Goal: Information Seeking & Learning: Learn about a topic

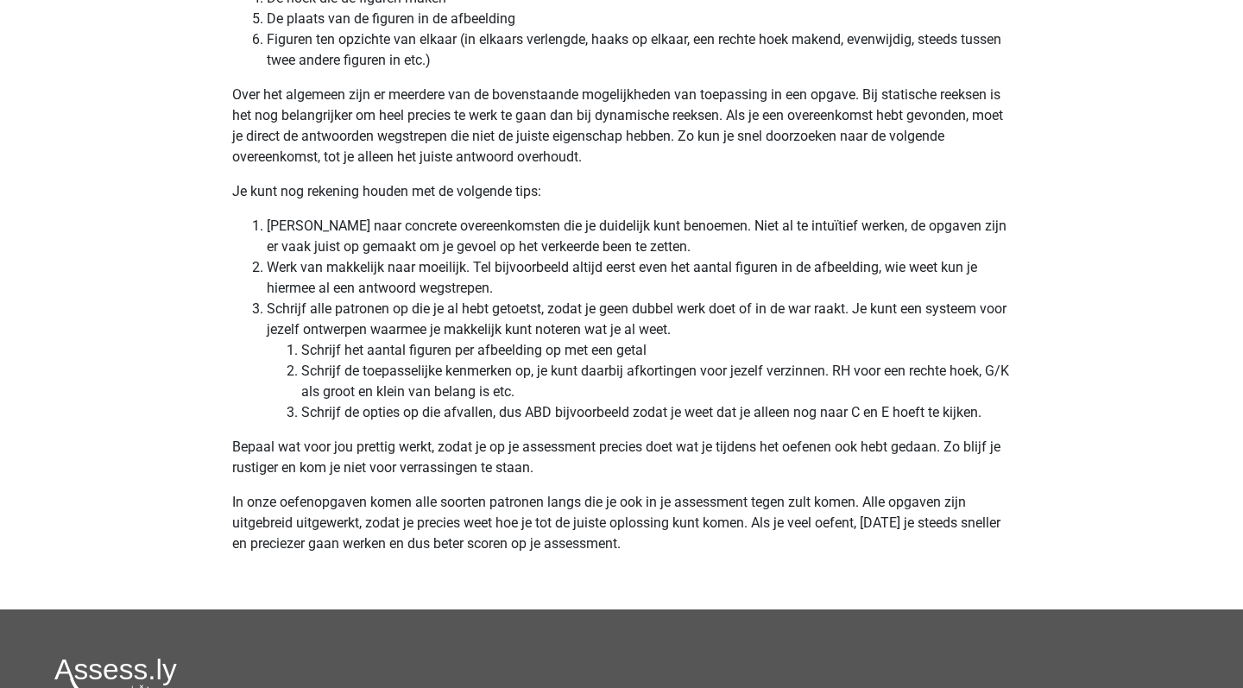
scroll to position [5061, 0]
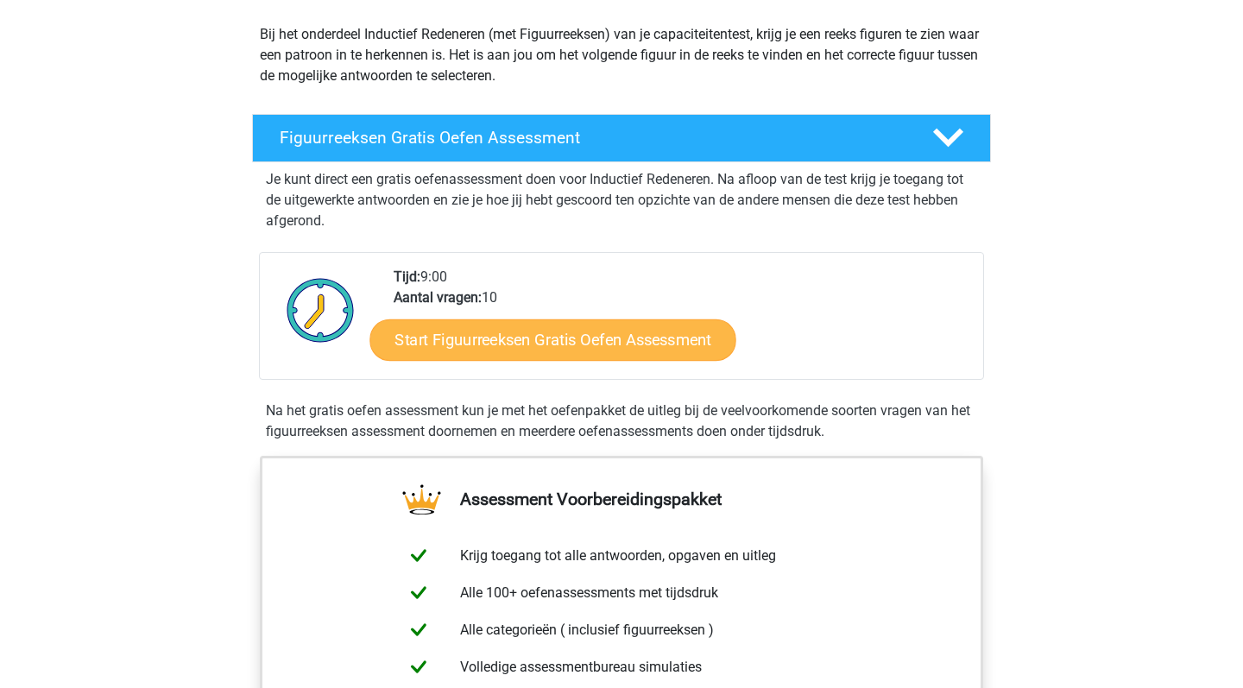
scroll to position [180, 0]
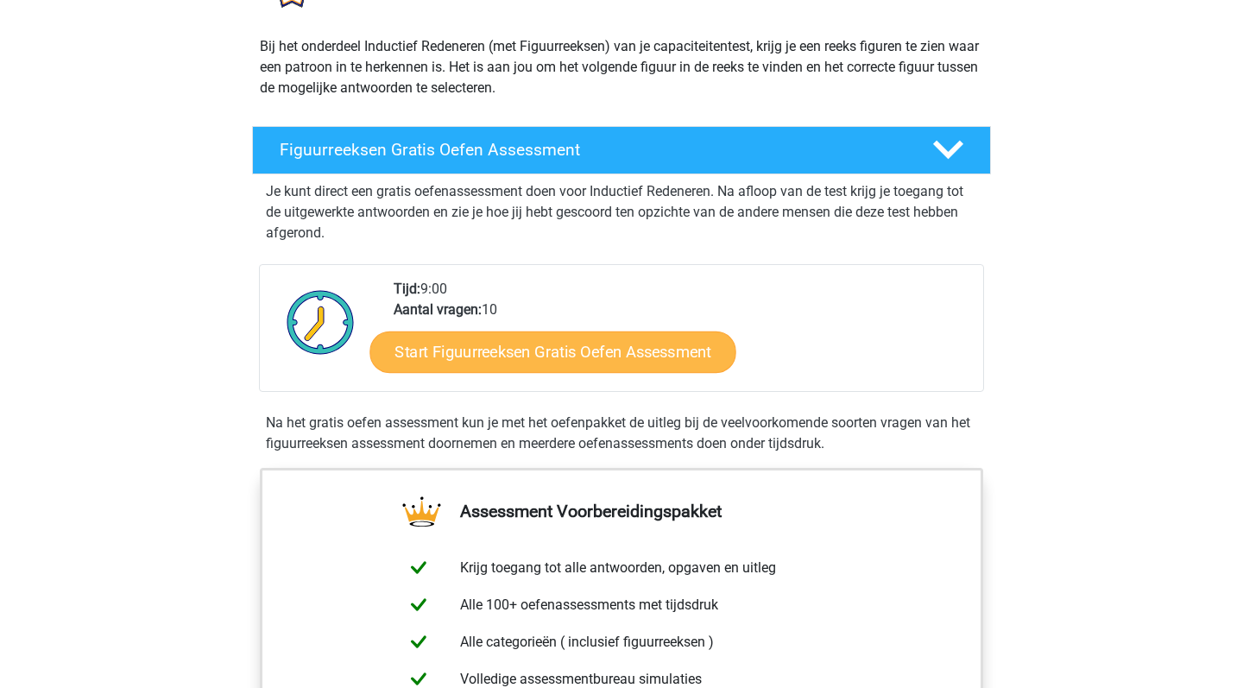
click at [540, 352] on link "Start Figuurreeksen Gratis Oefen Assessment" at bounding box center [553, 351] width 366 height 41
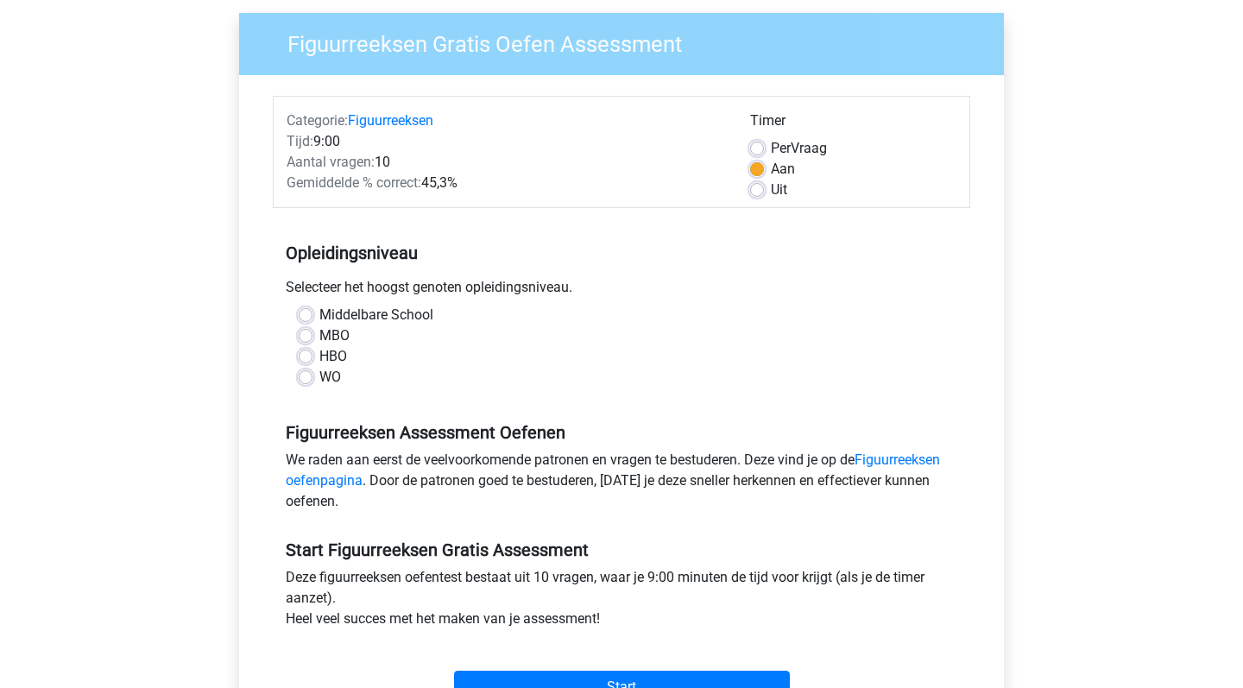
scroll to position [153, 0]
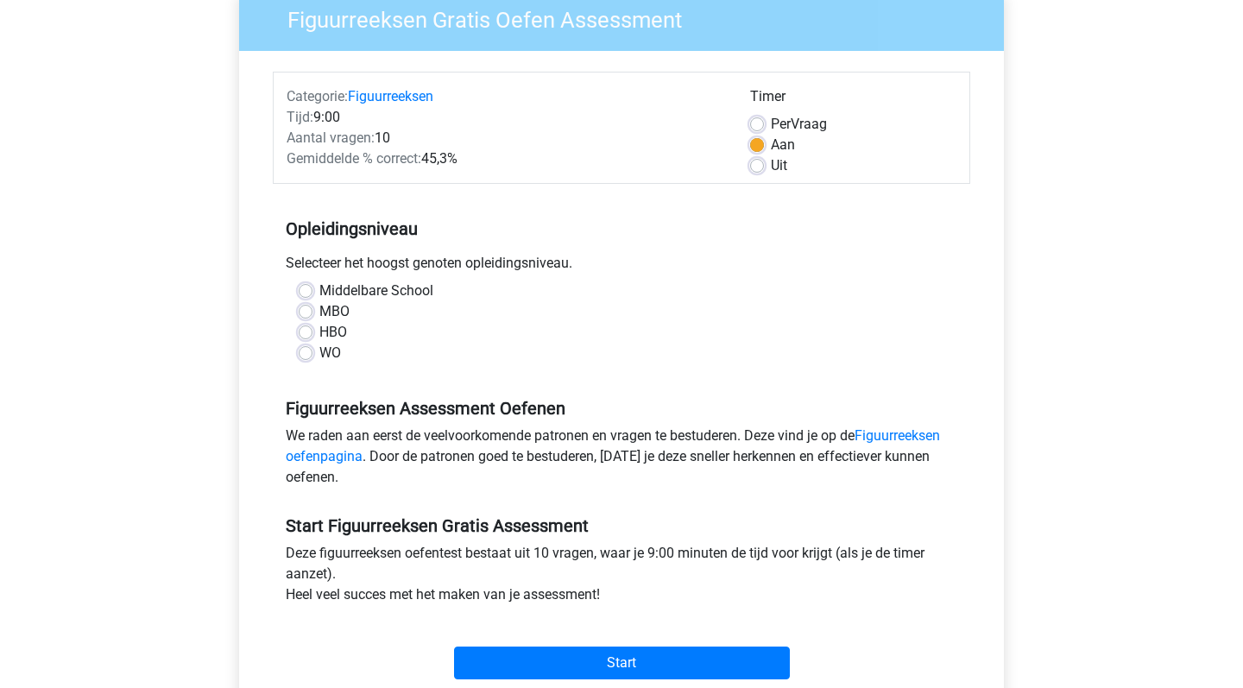
click at [406, 288] on label "Middelbare School" at bounding box center [376, 291] width 114 height 21
click at [312, 288] on input "Middelbare School" at bounding box center [306, 289] width 14 height 17
radio input "true"
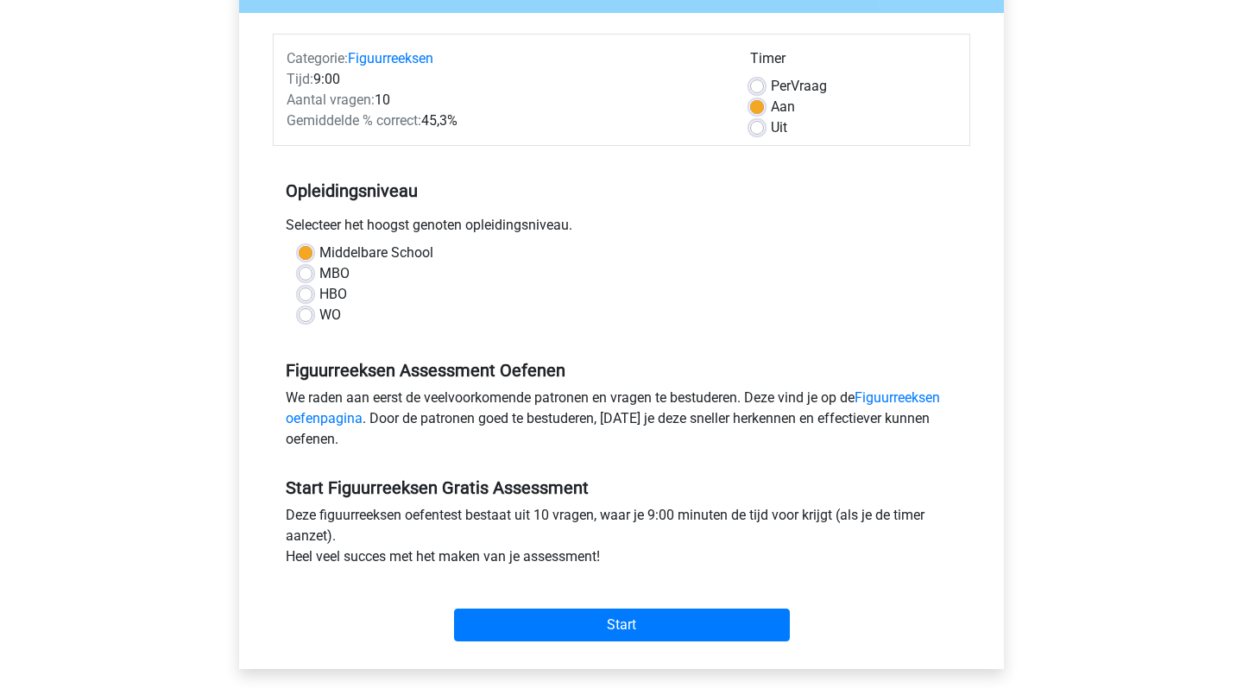
scroll to position [197, 0]
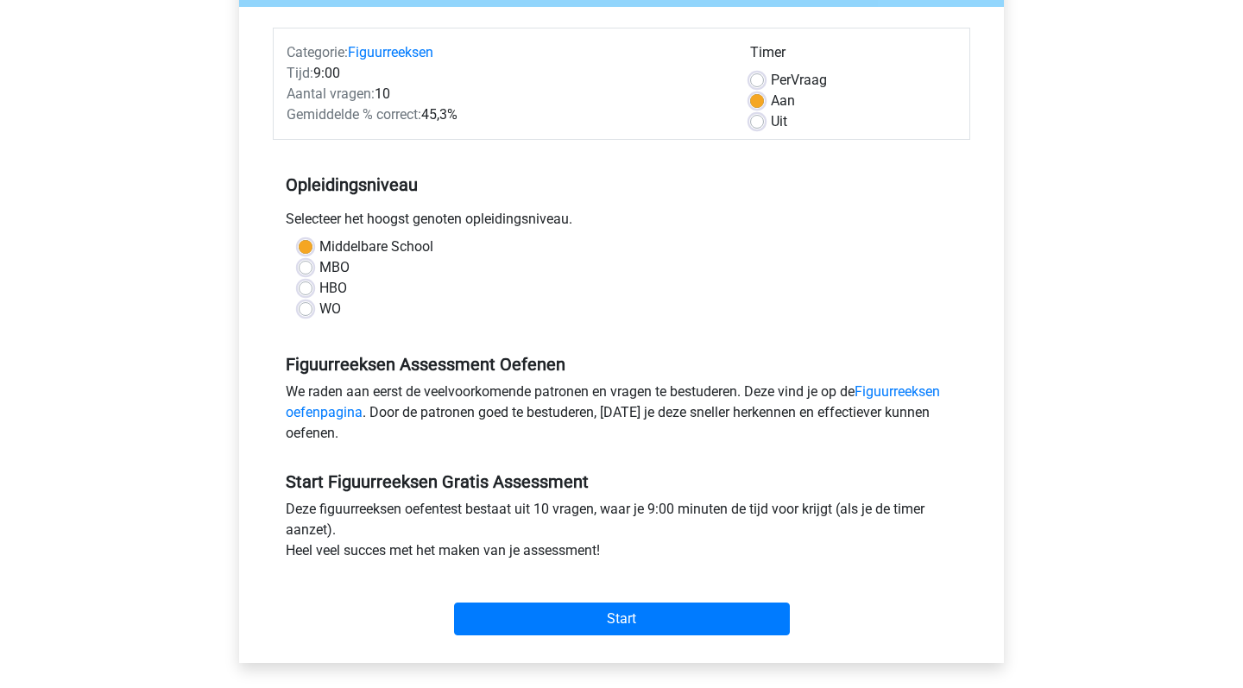
click at [771, 120] on label "Uit" at bounding box center [779, 121] width 16 height 21
click at [761, 120] on input "Uit" at bounding box center [757, 119] width 14 height 17
radio input "true"
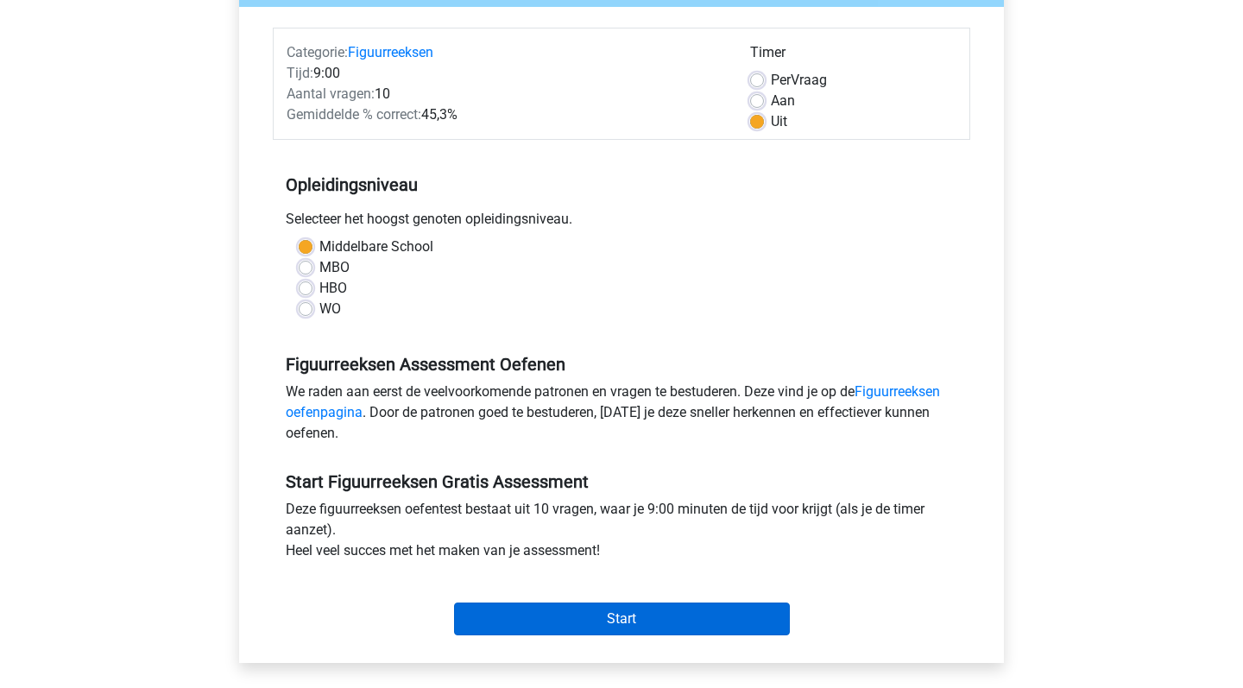
click at [659, 609] on input "Start" at bounding box center [622, 618] width 336 height 33
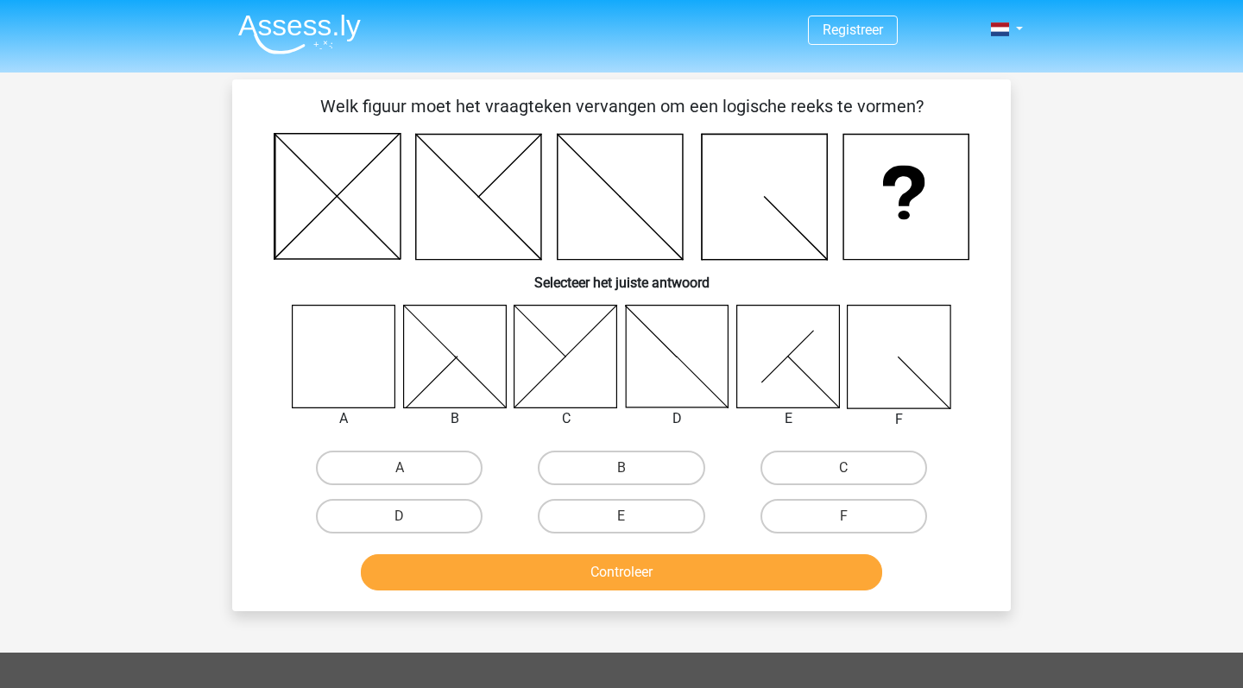
click at [336, 318] on icon at bounding box center [344, 356] width 103 height 103
click at [349, 370] on icon at bounding box center [344, 356] width 103 height 103
click at [382, 466] on label "A" at bounding box center [399, 468] width 167 height 35
click at [400, 468] on input "A" at bounding box center [405, 473] width 11 height 11
radio input "true"
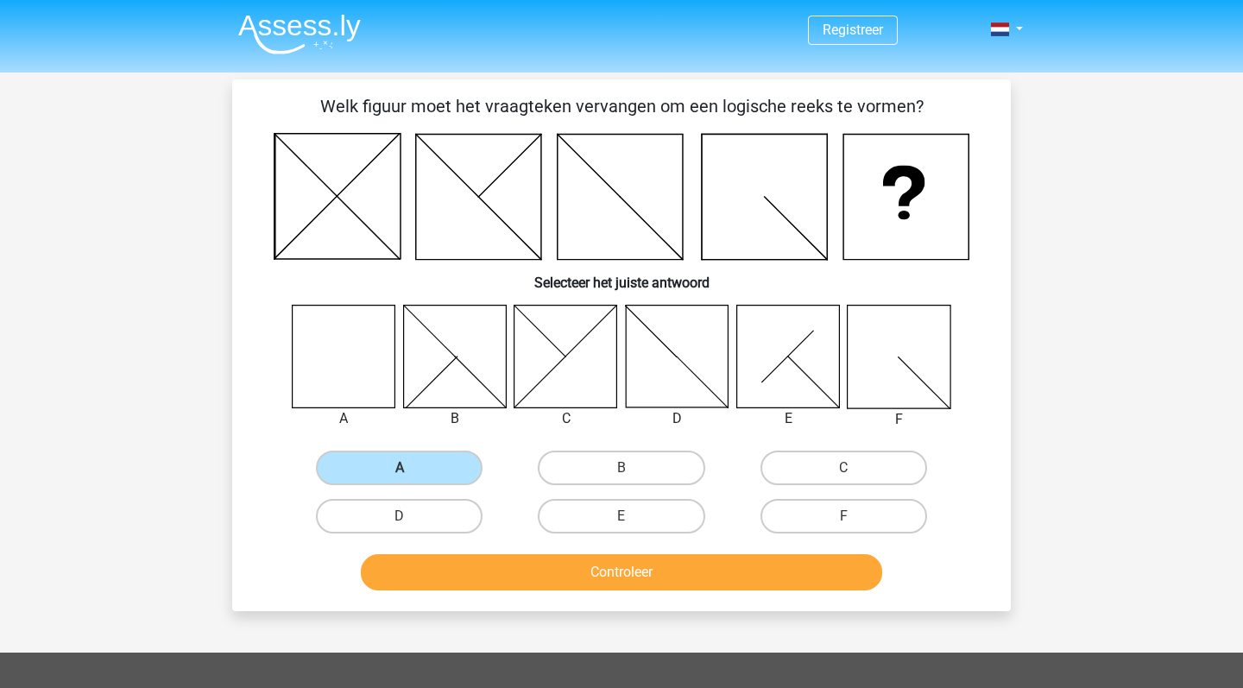
click at [454, 563] on button "Controleer" at bounding box center [622, 572] width 522 height 36
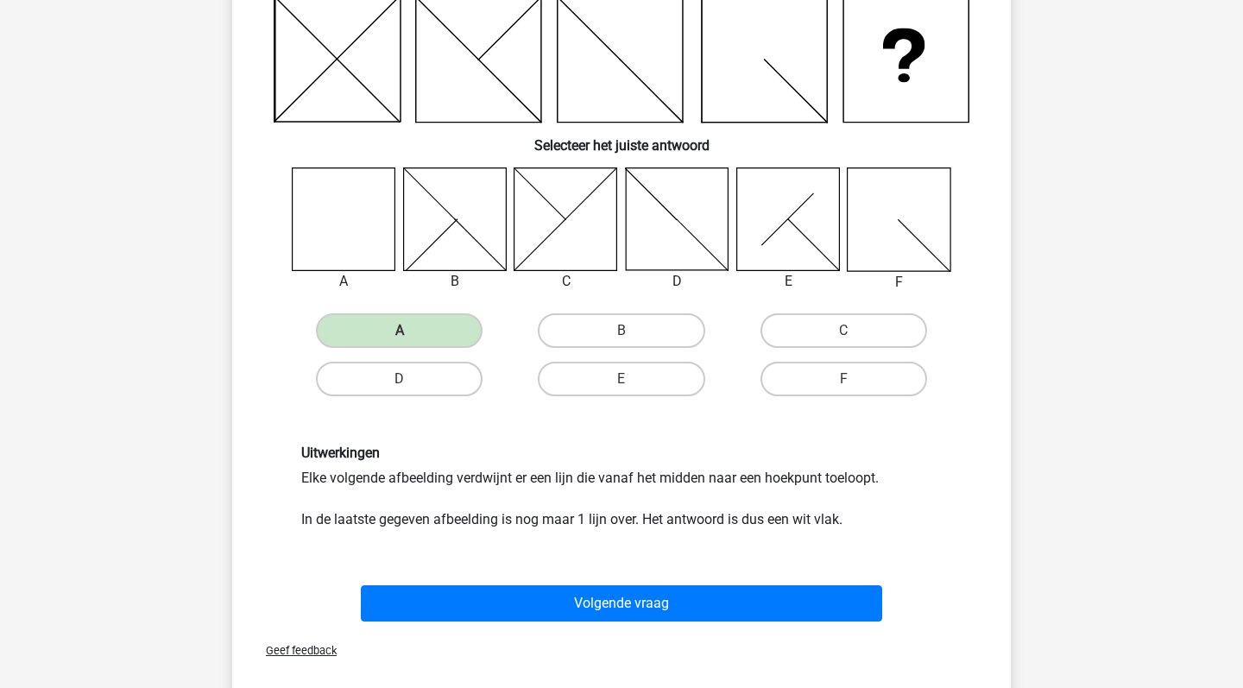
scroll to position [153, 0]
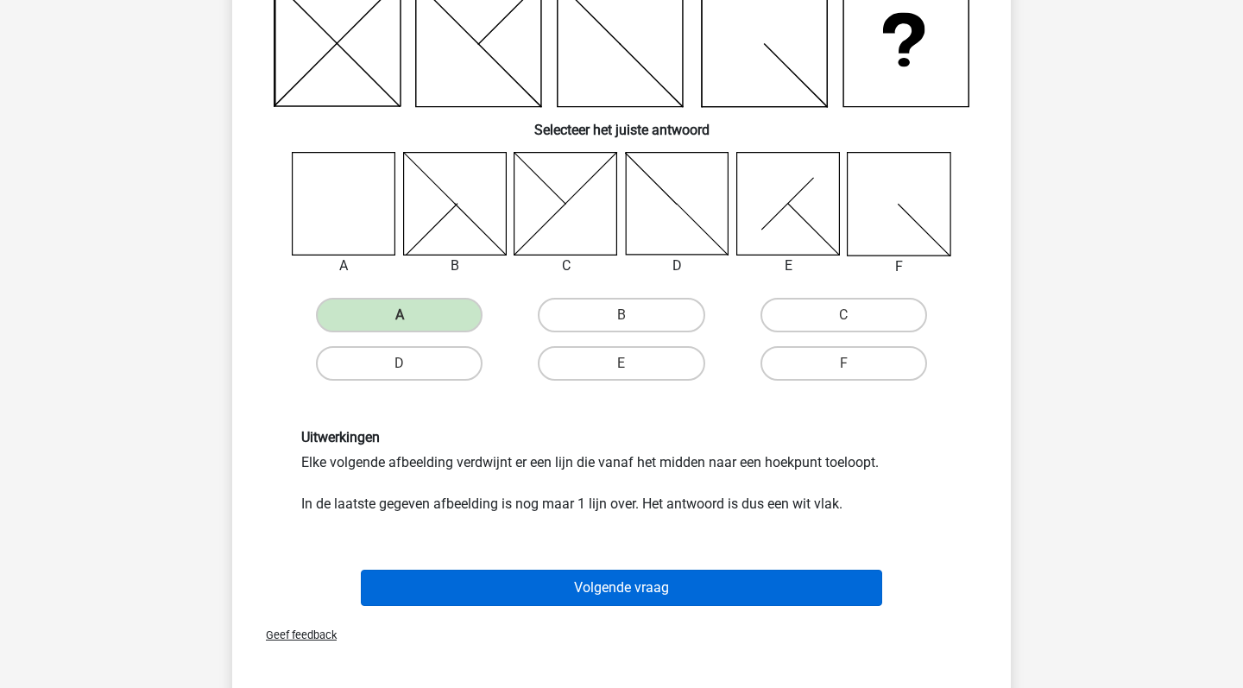
click at [446, 586] on button "Volgende vraag" at bounding box center [622, 588] width 522 height 36
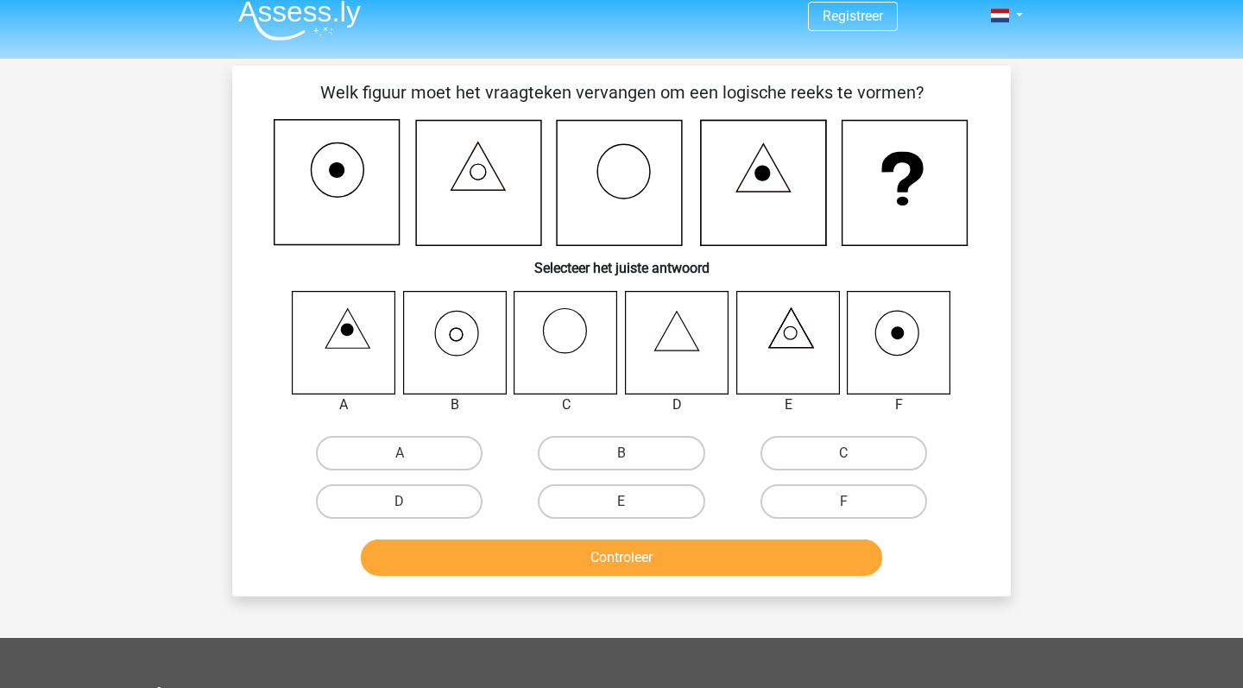
scroll to position [21, 0]
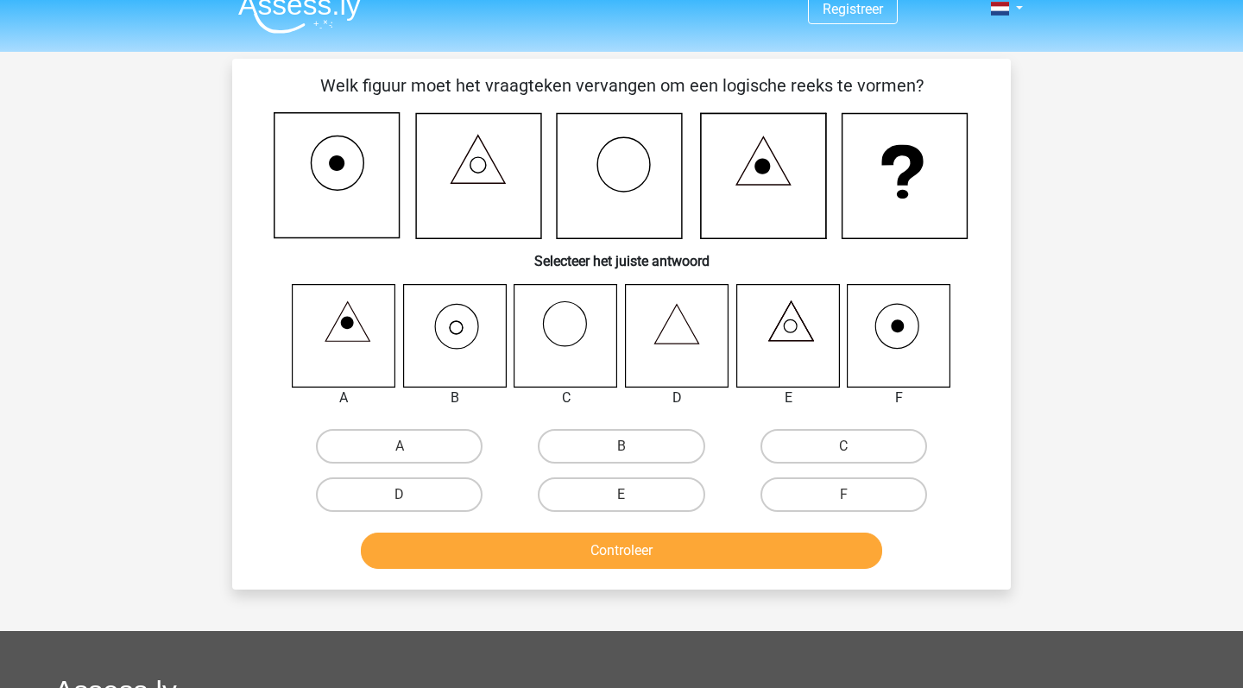
click at [482, 334] on icon at bounding box center [454, 335] width 103 height 103
click at [579, 444] on label "B" at bounding box center [621, 446] width 167 height 35
click at [621, 446] on input "B" at bounding box center [626, 451] width 11 height 11
radio input "true"
click at [551, 550] on button "Controleer" at bounding box center [622, 551] width 522 height 36
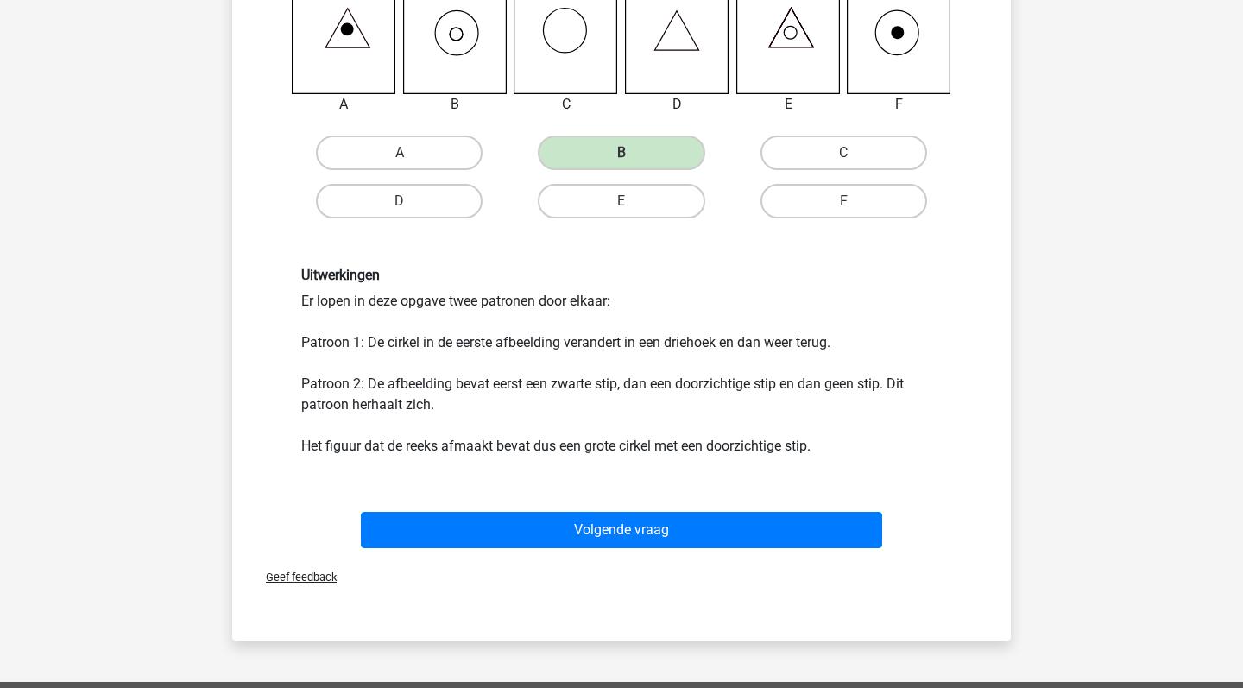
scroll to position [368, 0]
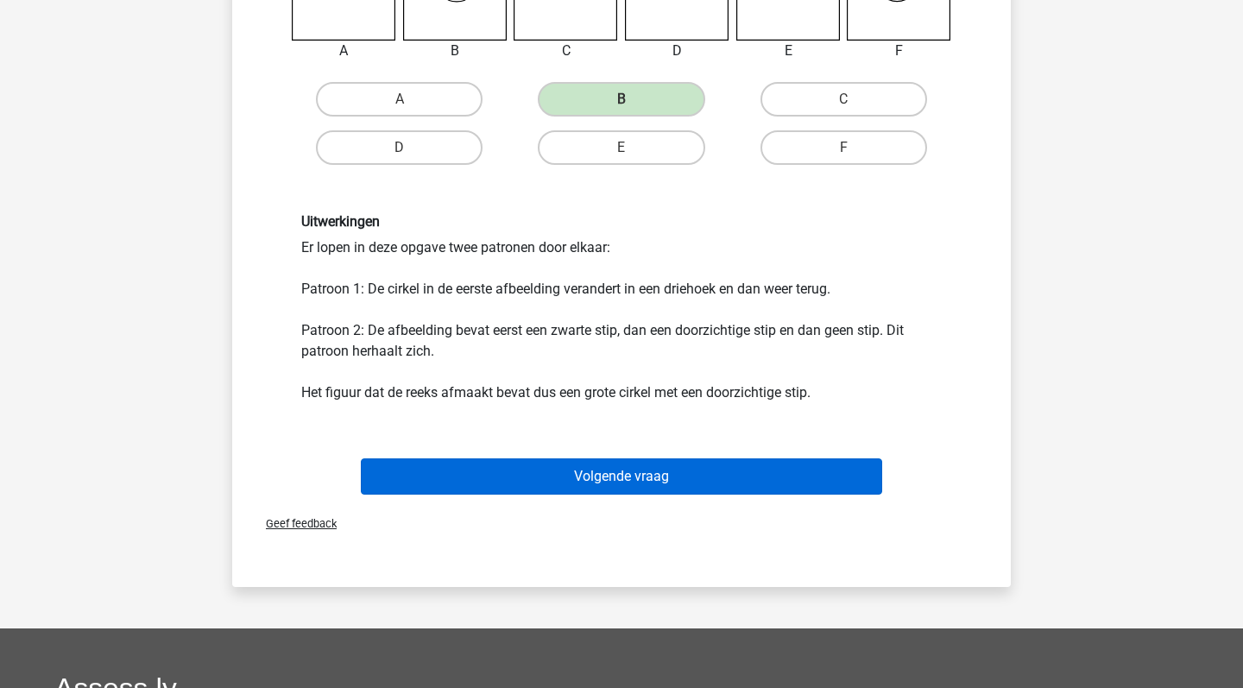
click at [603, 489] on button "Volgende vraag" at bounding box center [622, 476] width 522 height 36
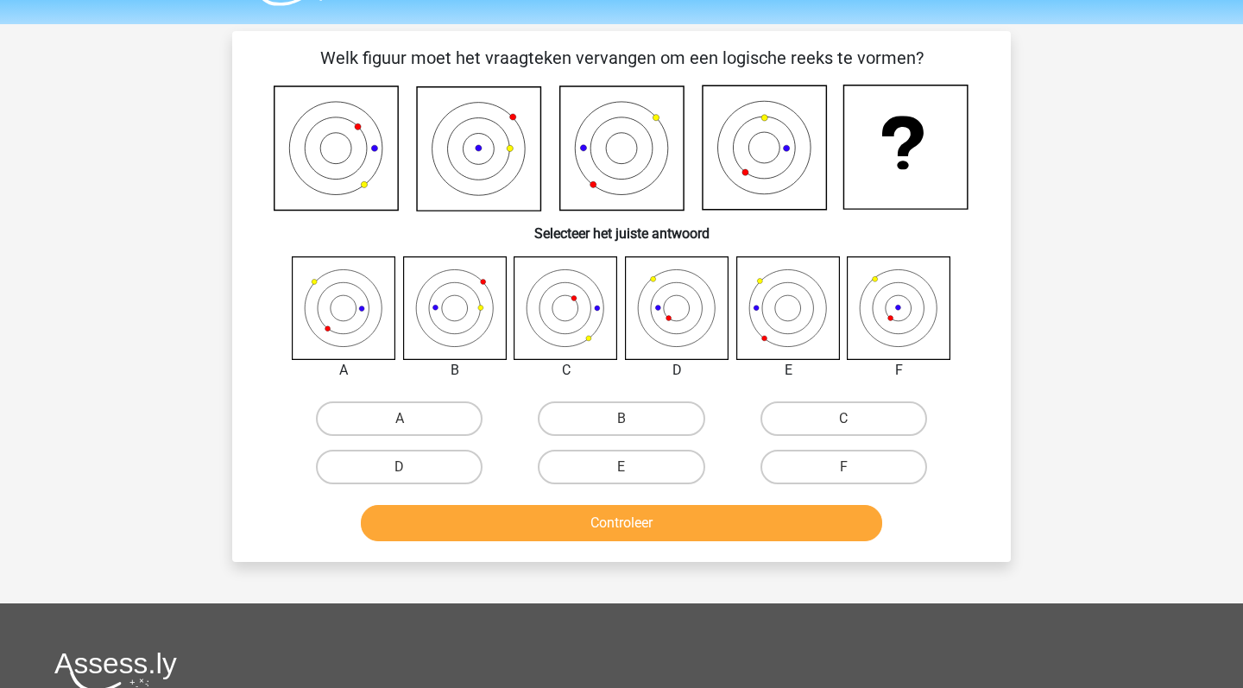
scroll to position [29, 0]
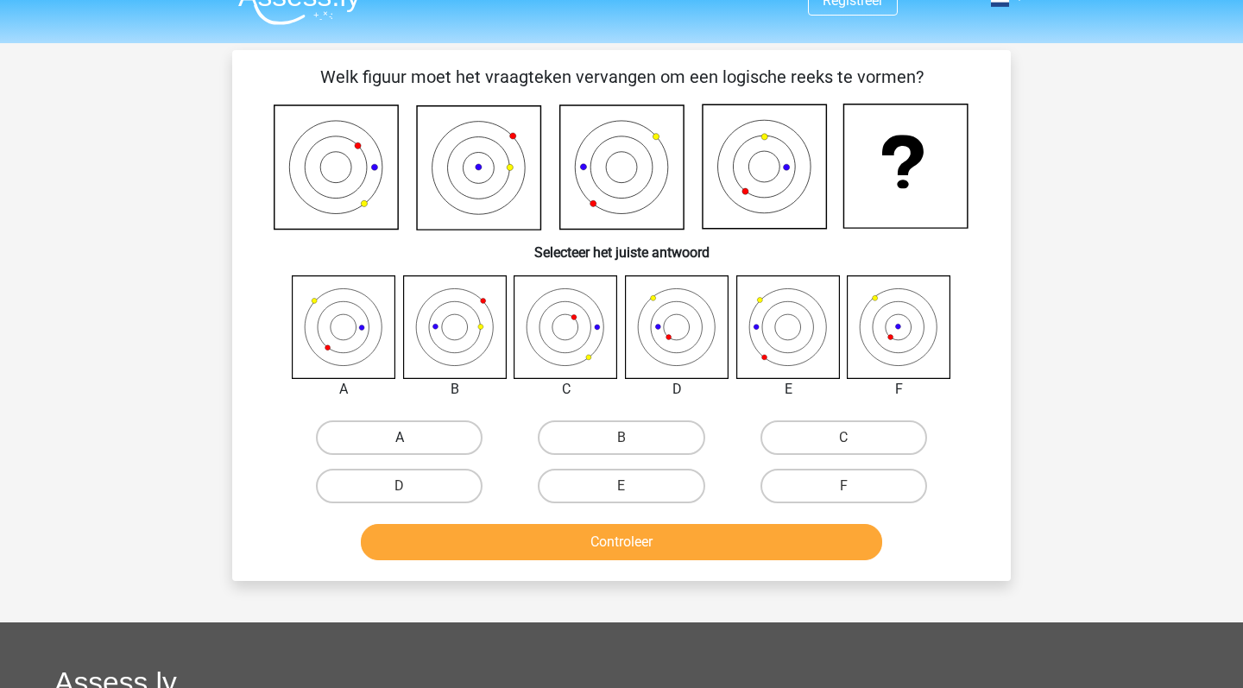
click at [422, 438] on label "A" at bounding box center [399, 437] width 167 height 35
click at [411, 438] on input "A" at bounding box center [405, 443] width 11 height 11
radio input "true"
click at [552, 438] on label "B" at bounding box center [621, 437] width 167 height 35
click at [621, 438] on input "B" at bounding box center [626, 443] width 11 height 11
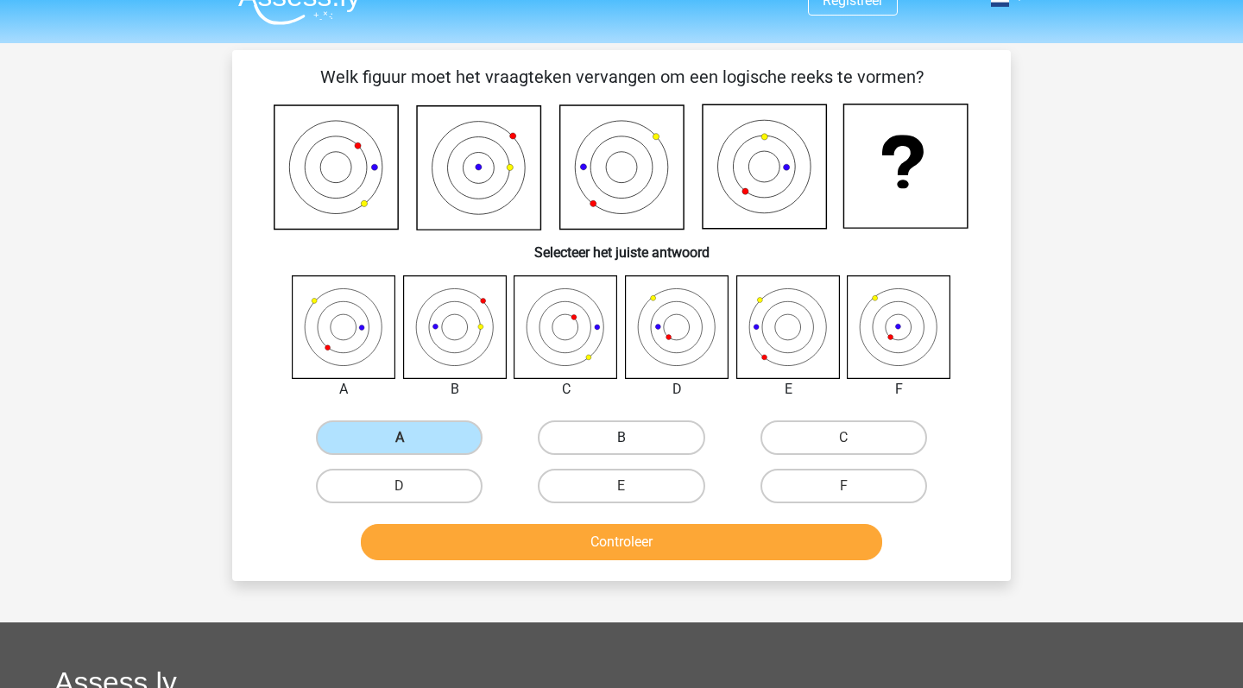
radio input "true"
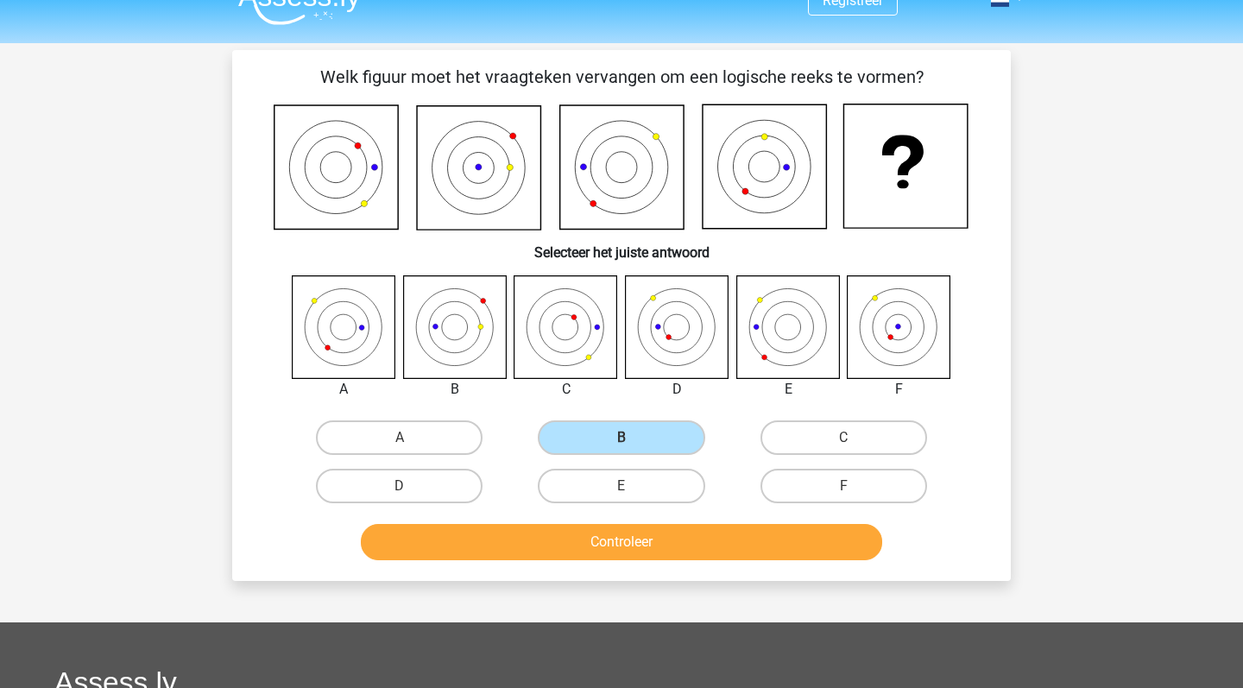
click at [674, 541] on button "Controleer" at bounding box center [622, 542] width 522 height 36
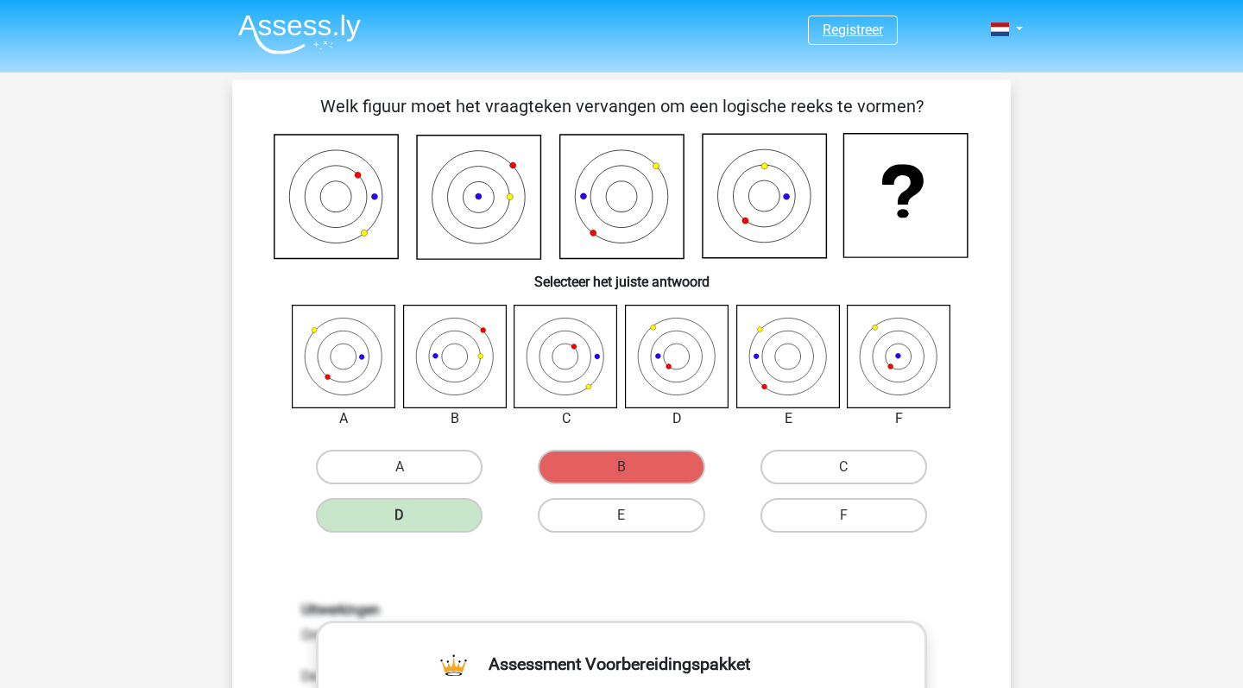
scroll to position [0, 0]
